Goal: Check status: Check status

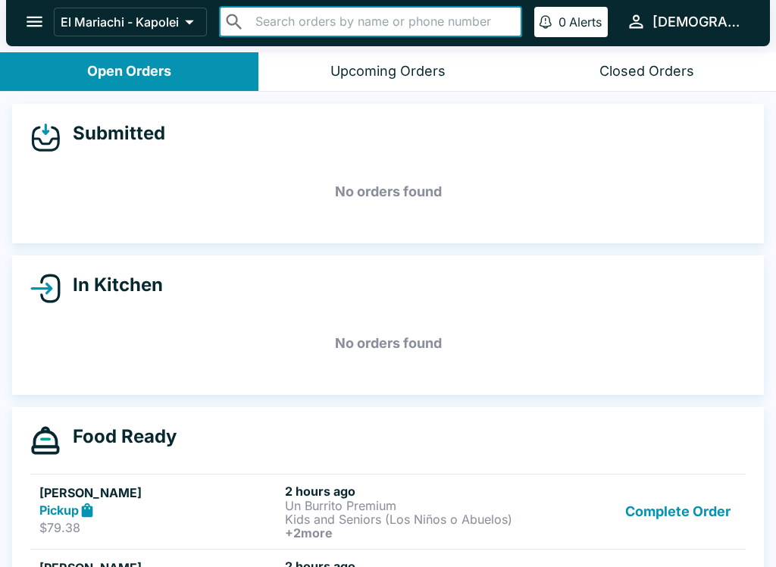
scroll to position [92, 0]
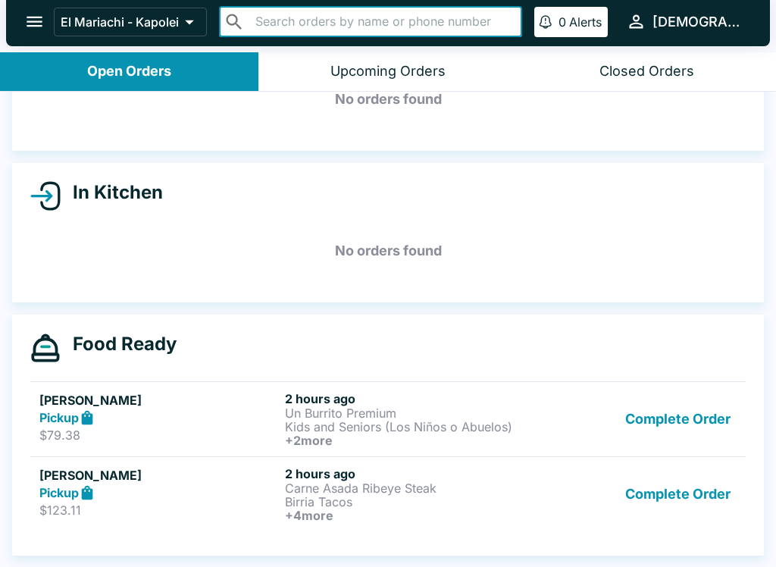
click at [655, 80] on button "Closed Orders" at bounding box center [646, 71] width 258 height 39
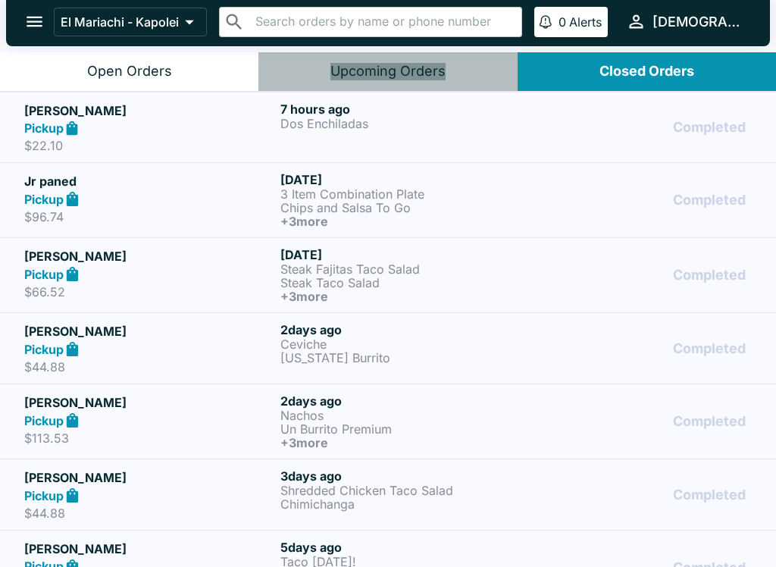
click at [412, 79] on div "Upcoming Orders" at bounding box center [387, 71] width 115 height 17
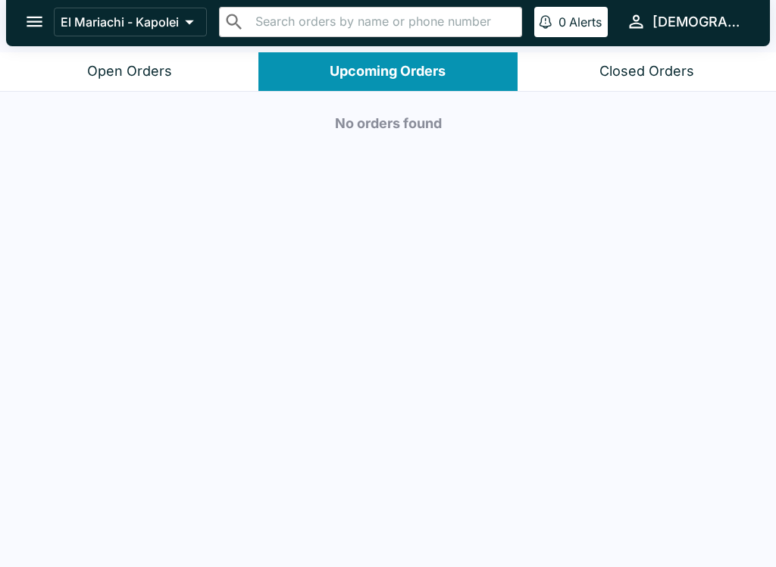
click at [623, 63] on div "Closed Orders" at bounding box center [646, 71] width 95 height 17
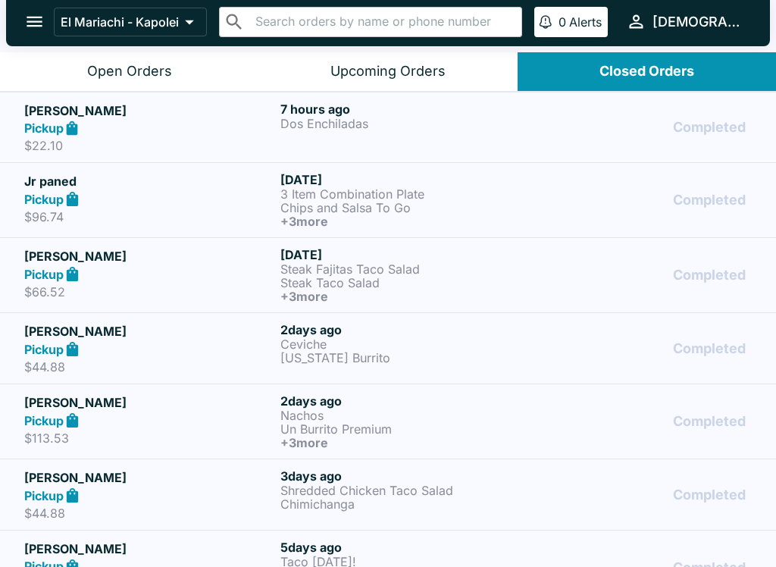
scroll to position [0, 0]
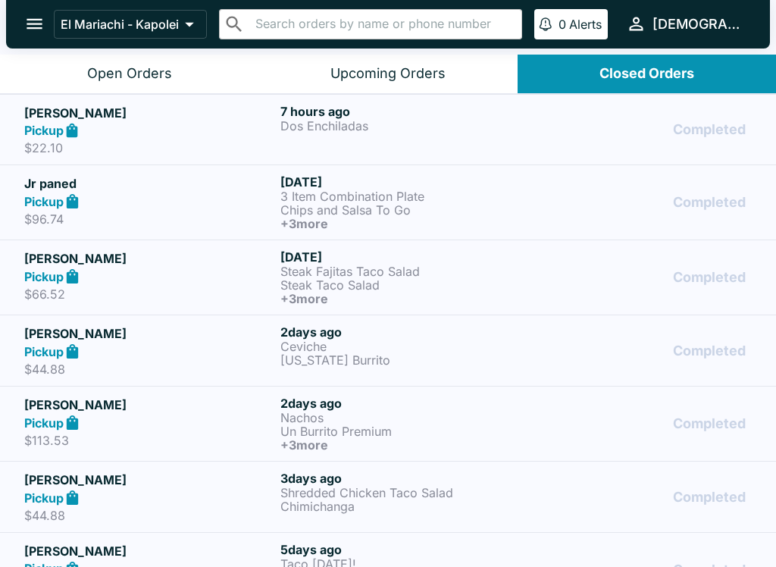
click at [462, 123] on p "Dos Enchiladas" at bounding box center [405, 126] width 250 height 14
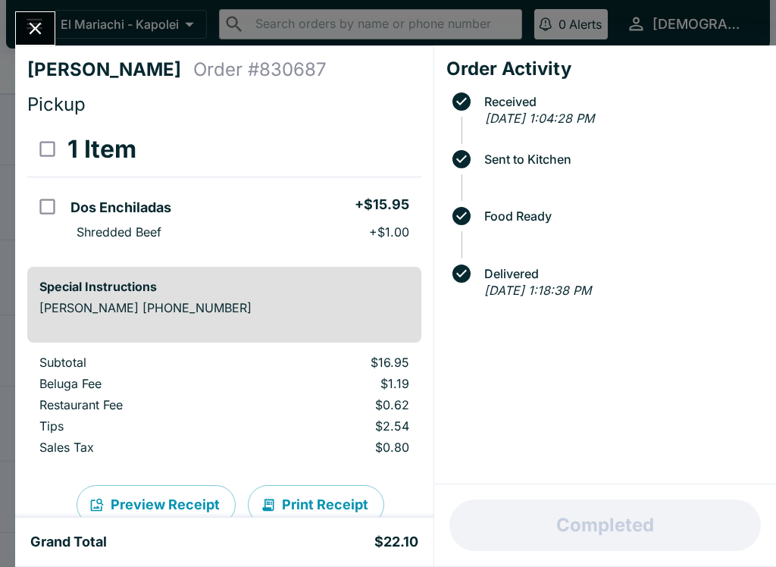
click at [46, 33] on button "Close" at bounding box center [35, 28] width 39 height 33
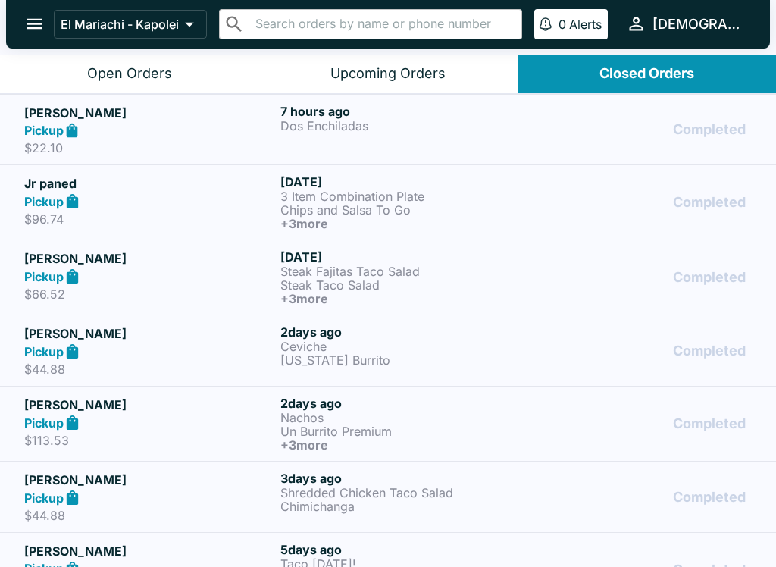
click at [436, 70] on div "Upcoming Orders" at bounding box center [387, 73] width 115 height 17
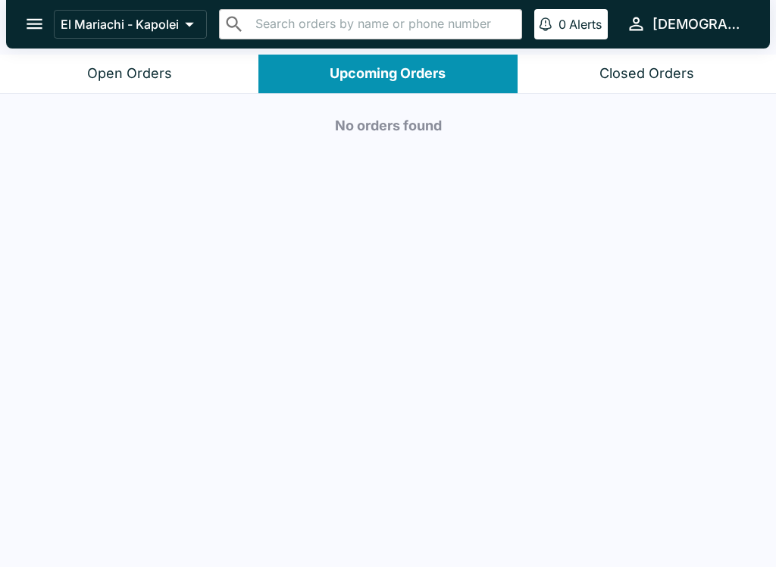
click at [189, 75] on button "Open Orders" at bounding box center [129, 74] width 258 height 39
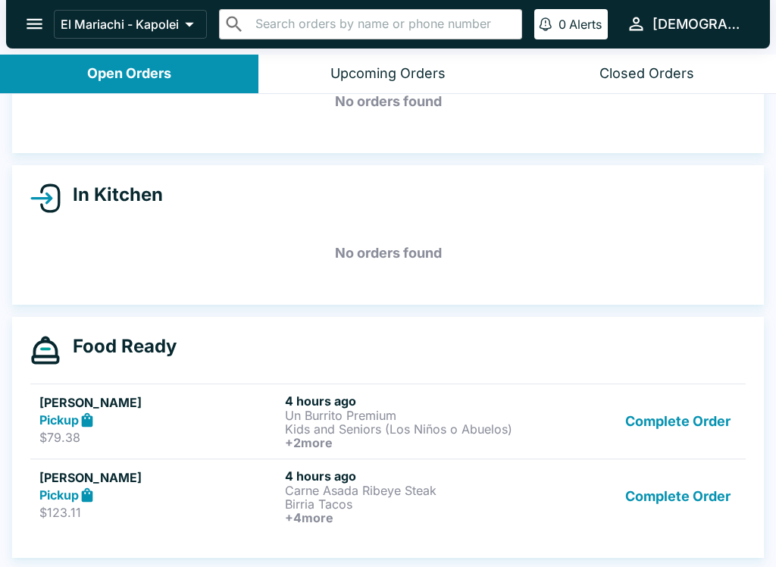
scroll to position [92, 0]
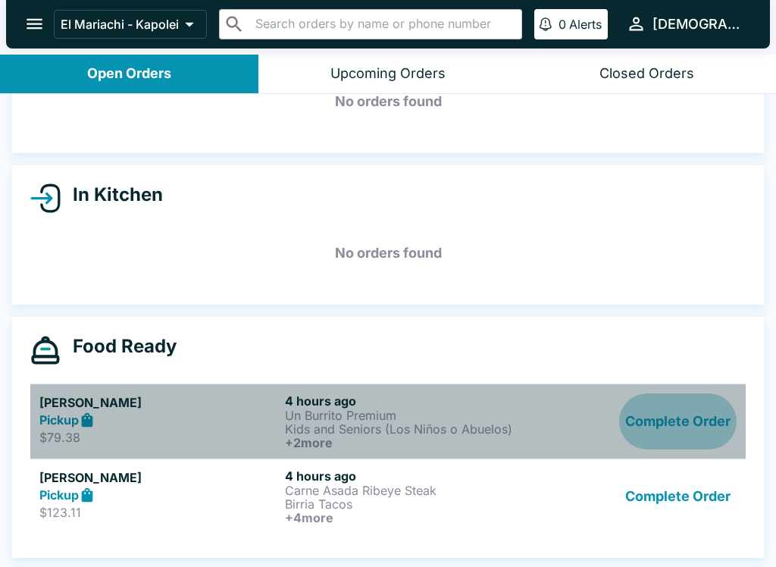
click at [697, 420] on button "Complete Order" at bounding box center [677, 421] width 117 height 56
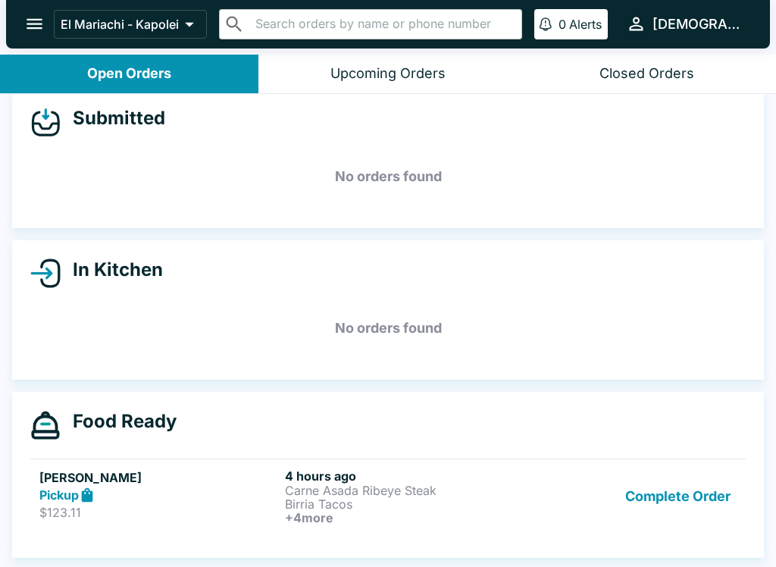
scroll to position [17, 0]
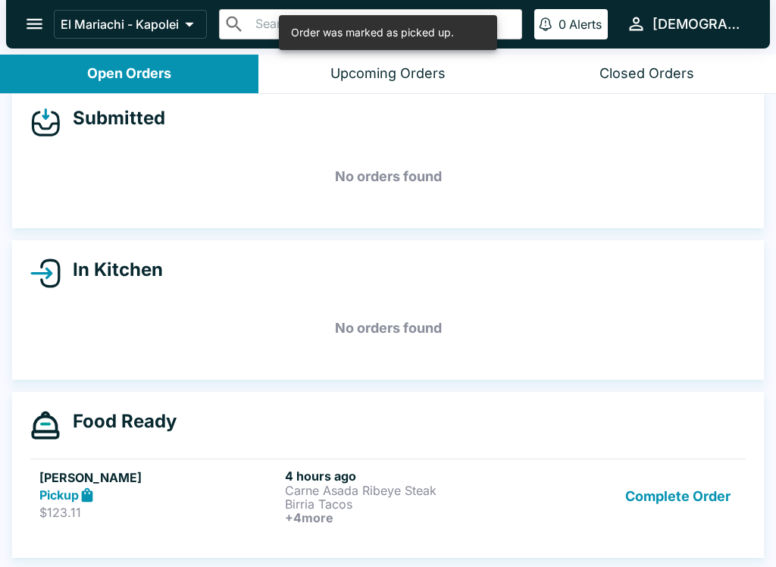
click at [686, 486] on button "Complete Order" at bounding box center [677, 496] width 117 height 56
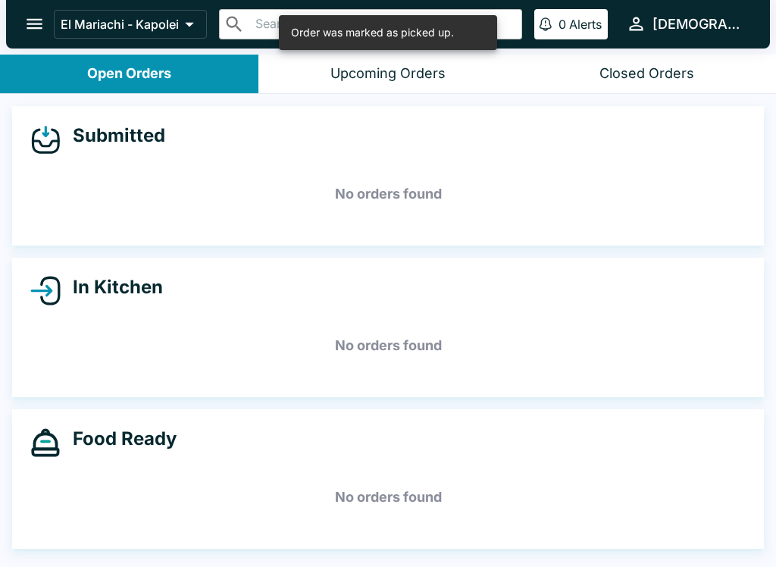
scroll to position [0, 0]
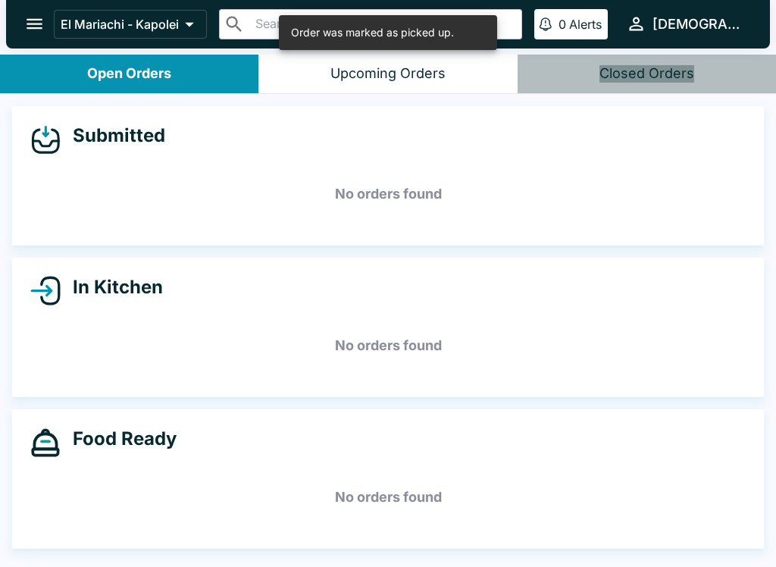
click at [665, 75] on div "Closed Orders" at bounding box center [646, 73] width 95 height 17
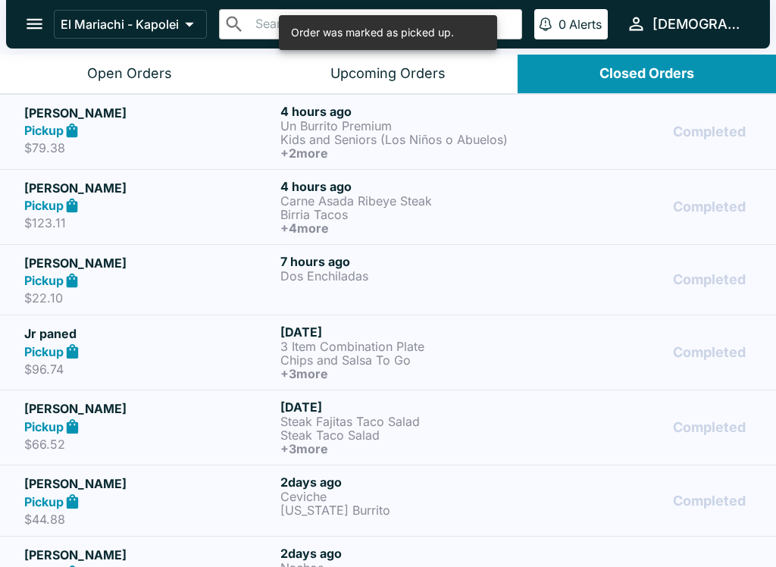
click at [414, 85] on button "Upcoming Orders" at bounding box center [387, 74] width 258 height 39
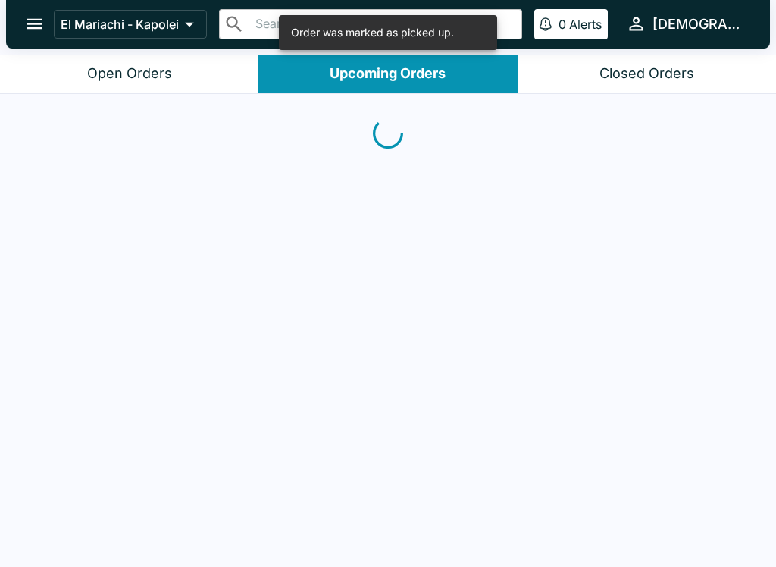
click at [647, 90] on button "Closed Orders" at bounding box center [646, 74] width 258 height 39
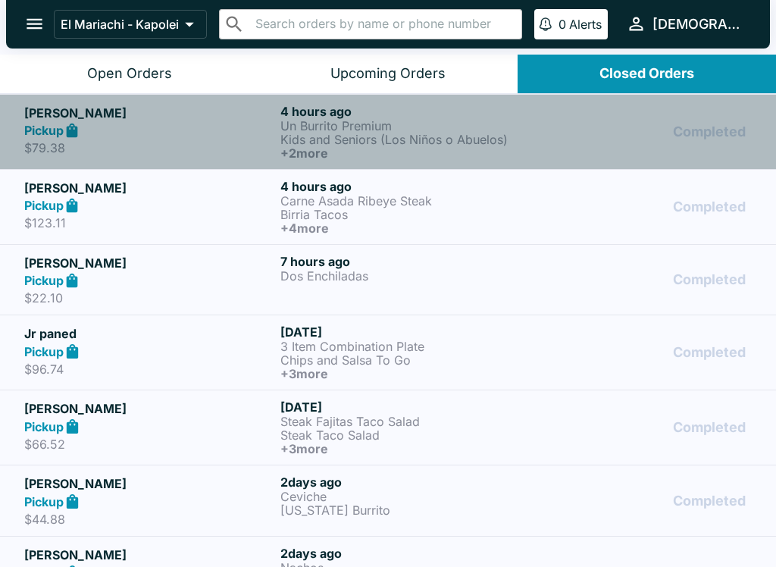
click at [448, 138] on p "Kids and Seniors (Los Niños o Abuelos)" at bounding box center [405, 140] width 250 height 14
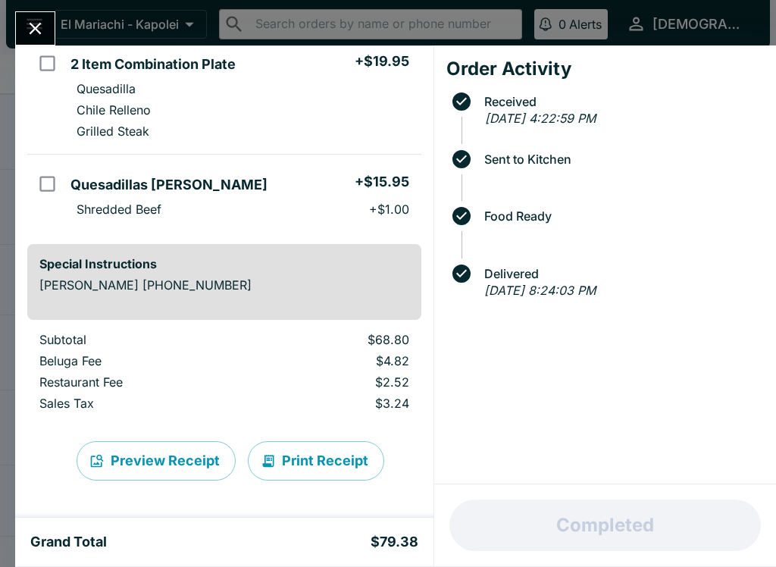
scroll to position [369, 0]
click at [316, 456] on button "Print Receipt" at bounding box center [316, 460] width 136 height 39
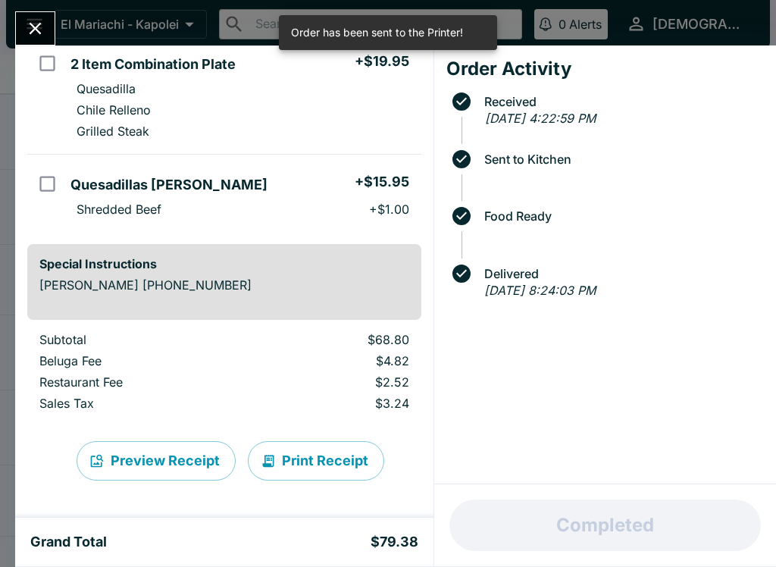
click at [38, 34] on icon "Close" at bounding box center [35, 28] width 20 height 20
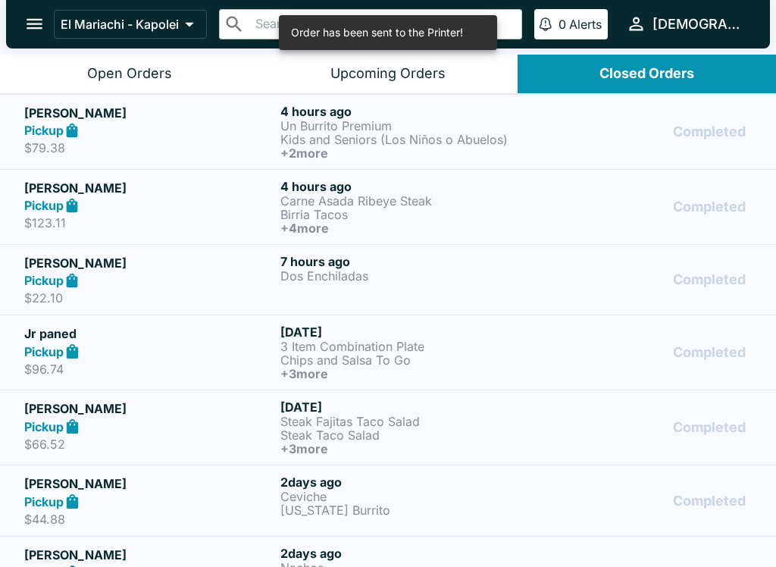
click at [403, 136] on p "Kids and Seniors (Los Niños o Abuelos)" at bounding box center [405, 140] width 250 height 14
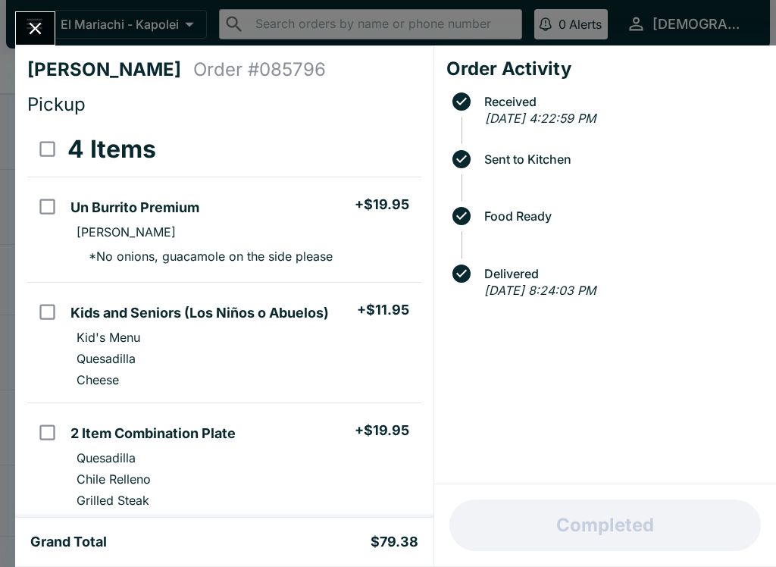
click at [44, 34] on icon "Close" at bounding box center [35, 28] width 20 height 20
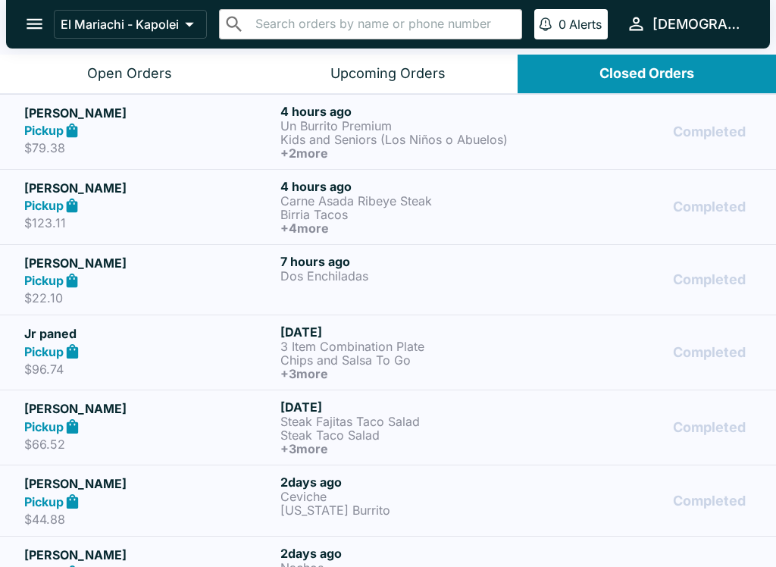
click at [424, 208] on p "Birria Tacos" at bounding box center [405, 215] width 250 height 14
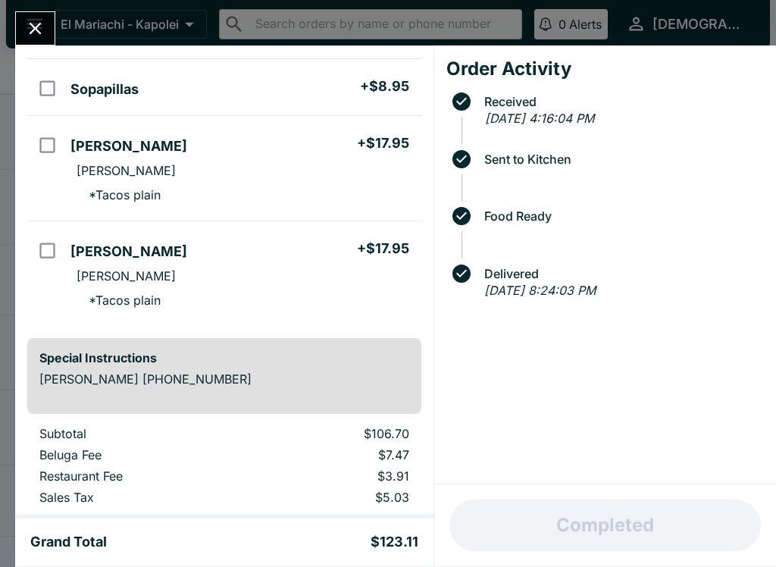
scroll to position [350, 0]
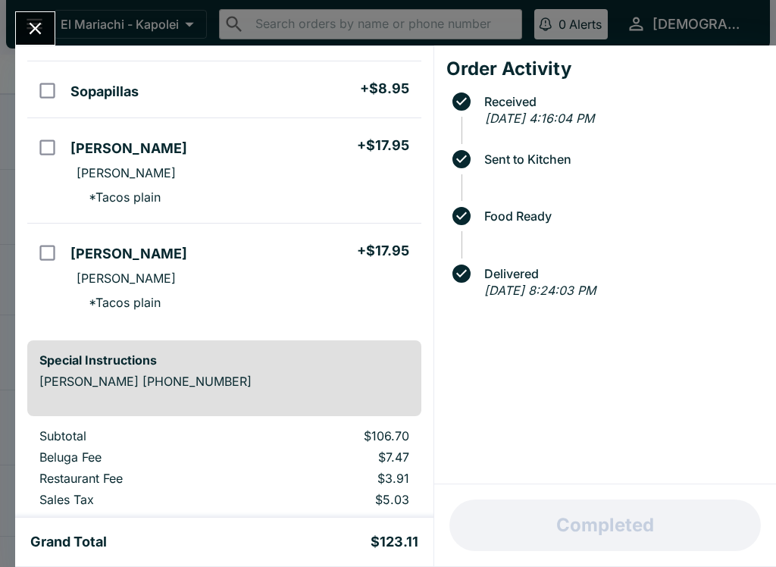
click at [42, 32] on icon "Close" at bounding box center [35, 28] width 20 height 20
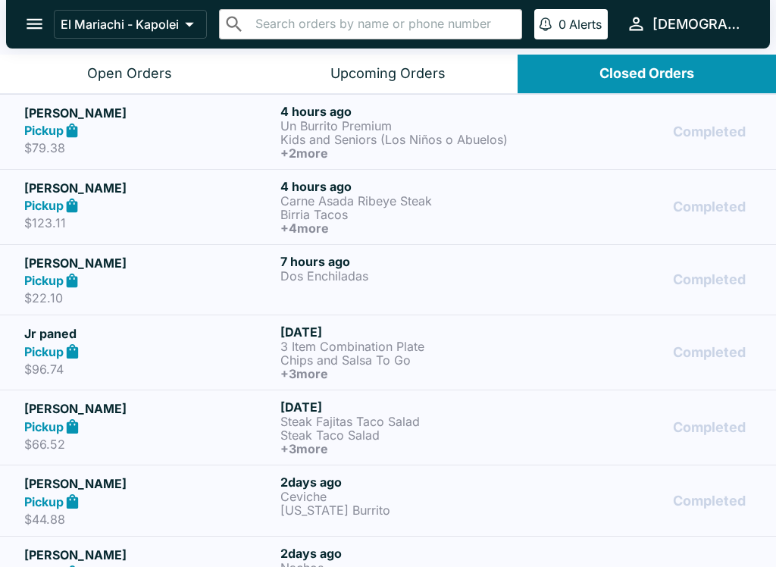
click at [476, 133] on p "Kids and Seniors (Los Niños o Abuelos)" at bounding box center [405, 140] width 250 height 14
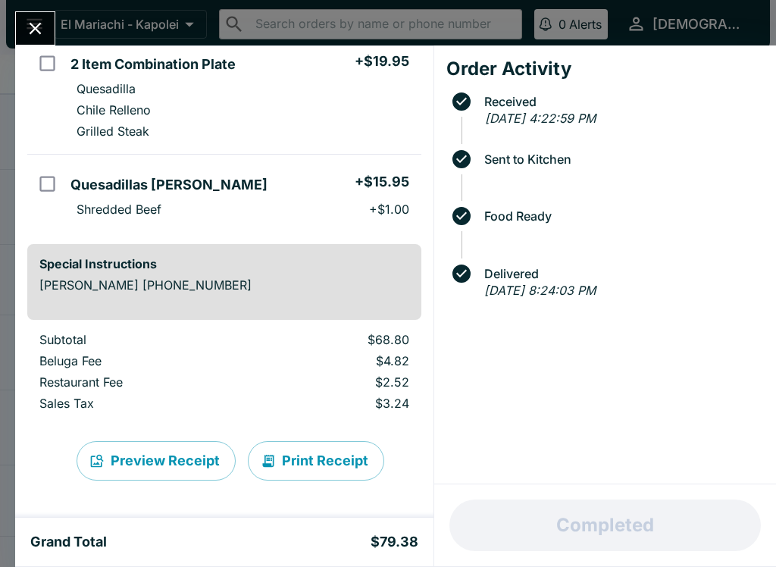
scroll to position [369, 0]
click at [50, 36] on button "Close" at bounding box center [35, 28] width 39 height 33
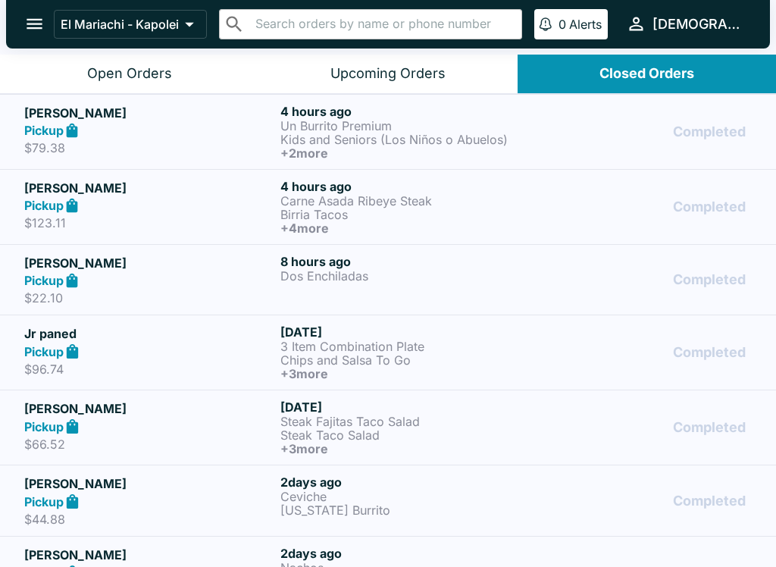
click at [264, 197] on div "Pickup" at bounding box center [149, 205] width 250 height 17
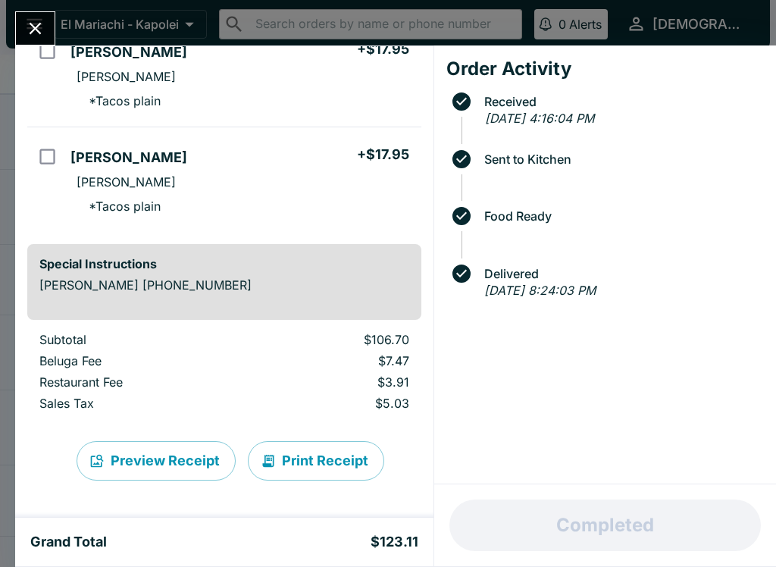
scroll to position [446, 0]
click at [330, 447] on button "Print Receipt" at bounding box center [316, 460] width 136 height 39
click at [40, 23] on icon "Close" at bounding box center [36, 29] width 12 height 12
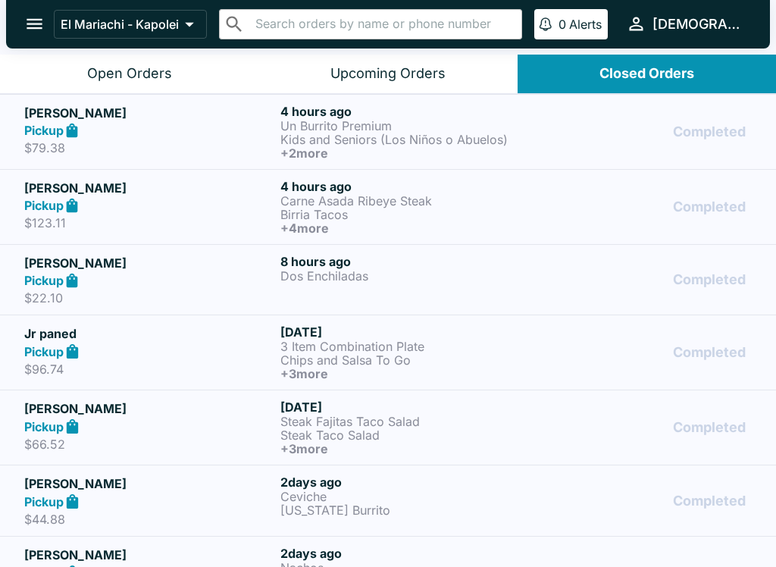
click at [252, 133] on div "Pickup" at bounding box center [149, 130] width 250 height 17
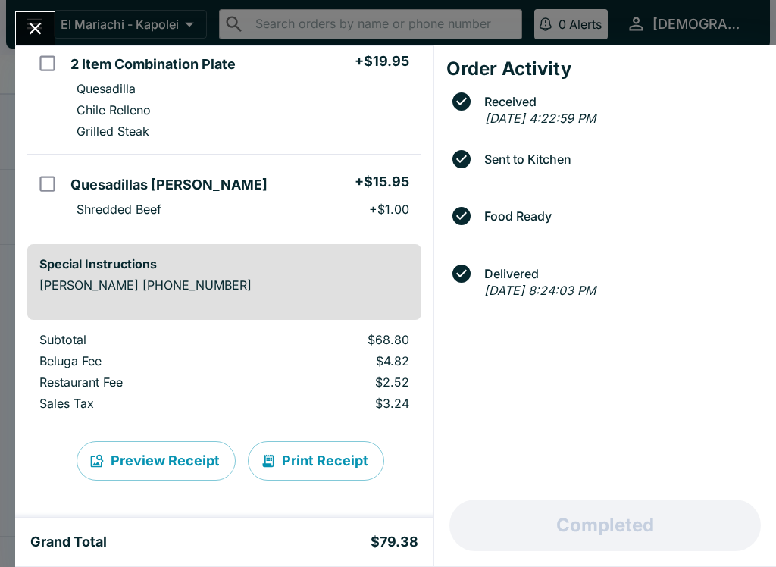
scroll to position [369, 0]
click at [36, 32] on icon "Close" at bounding box center [35, 28] width 20 height 20
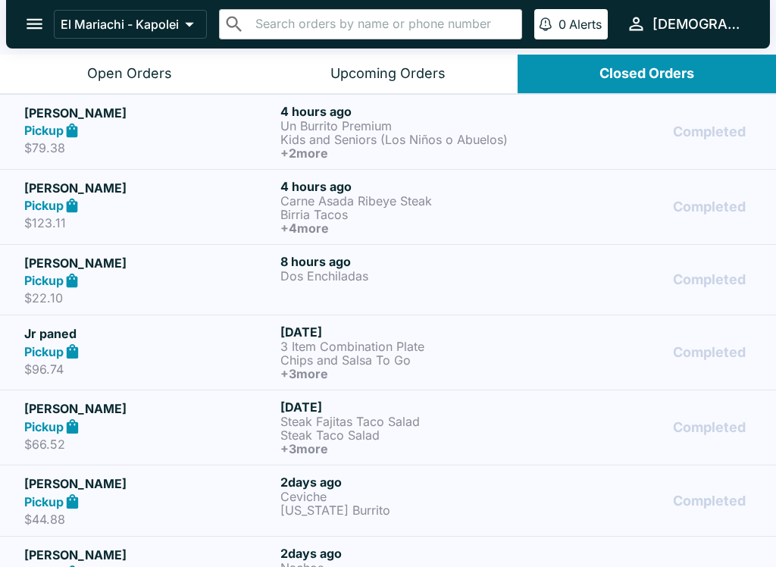
click at [446, 136] on p "Kids and Seniors (Los Niños o Abuelos)" at bounding box center [405, 140] width 250 height 14
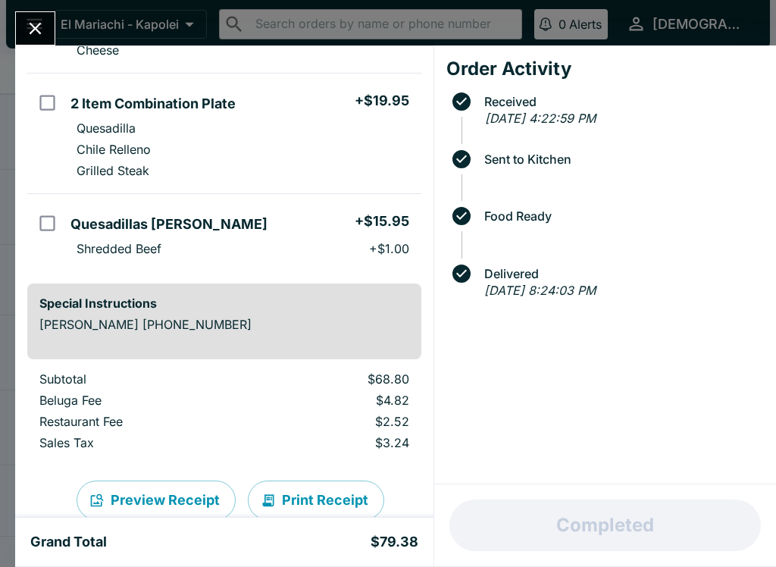
scroll to position [330, 0]
click at [52, 32] on button "Close" at bounding box center [35, 28] width 39 height 33
